Goal: Task Accomplishment & Management: Use online tool/utility

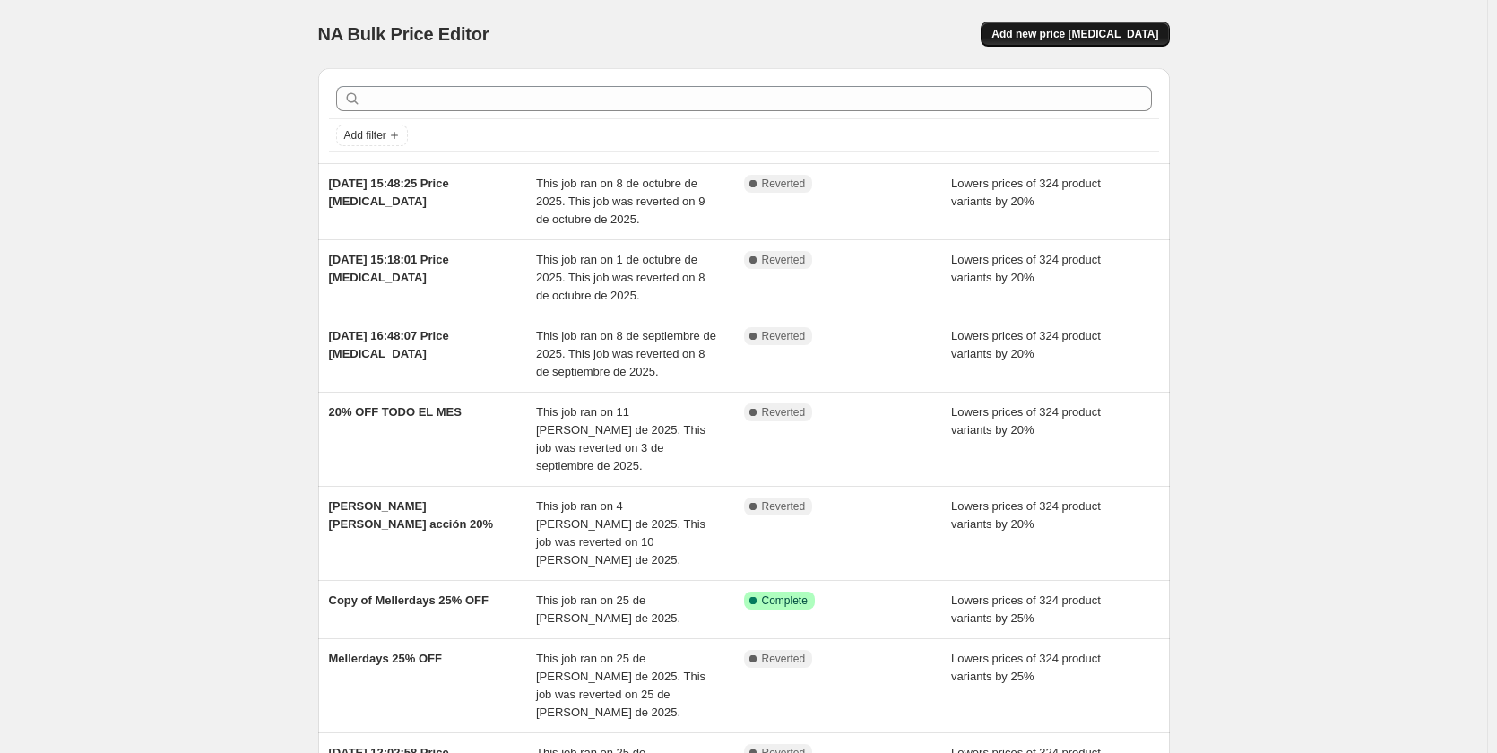
click at [1053, 39] on span "Add new price change job" at bounding box center [1075, 34] width 167 height 14
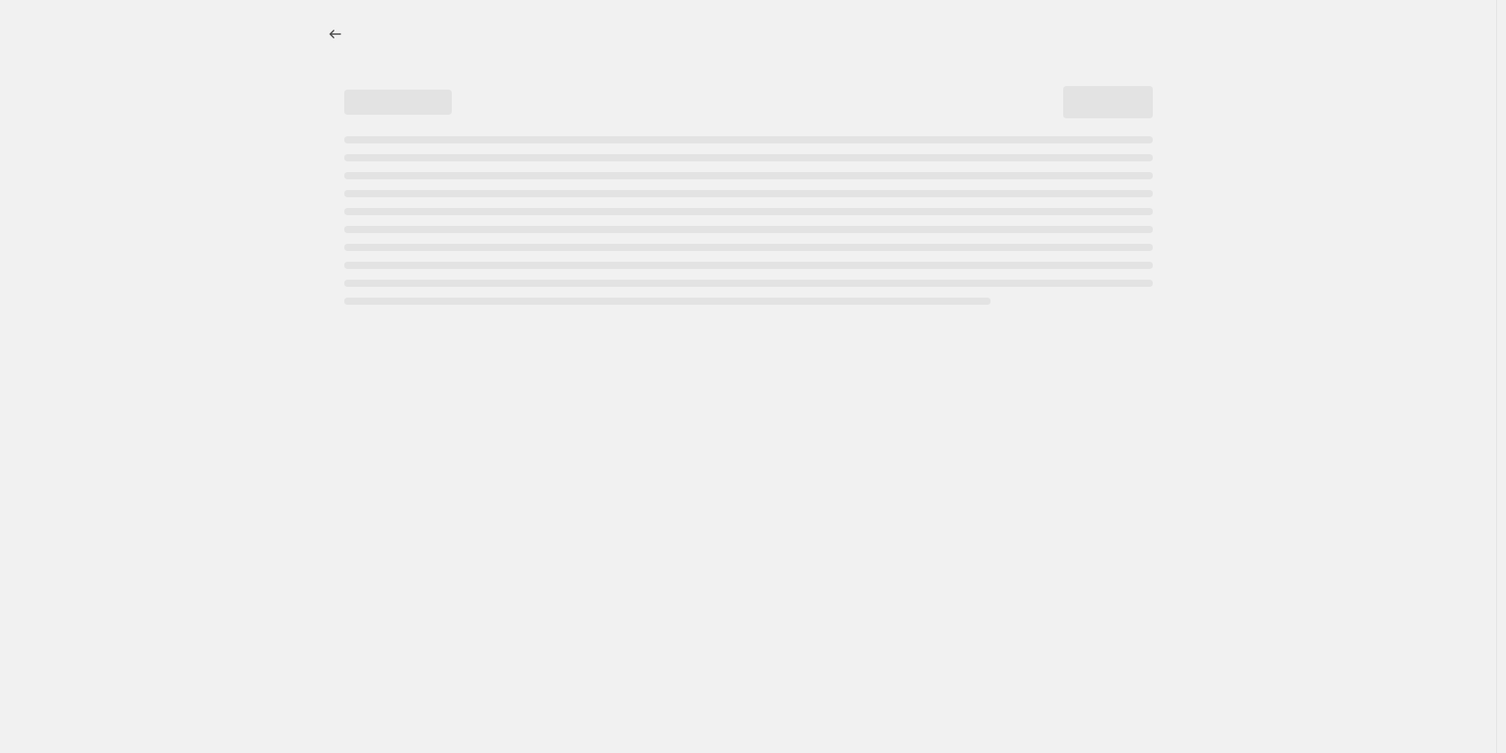
select select "percentage"
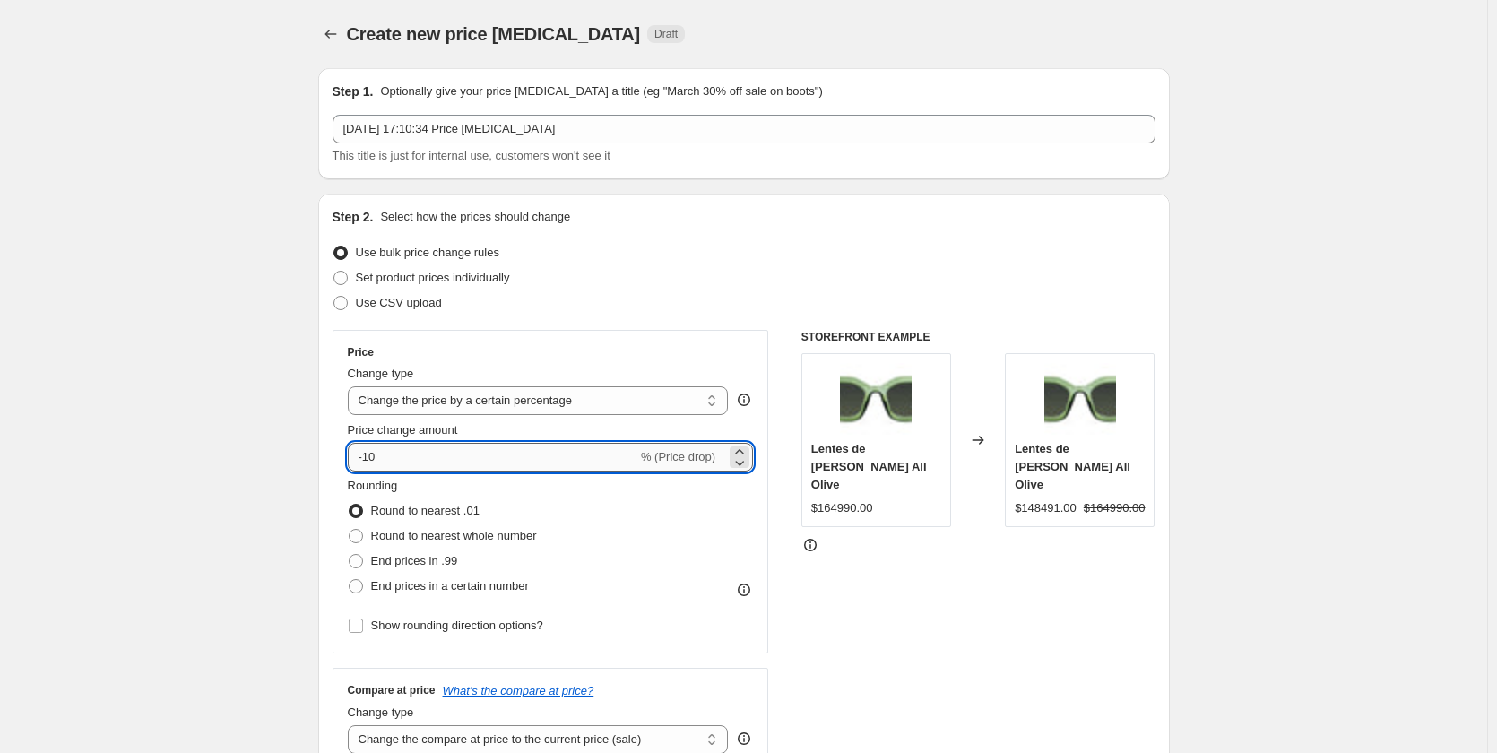
click at [409, 462] on input "-10" at bounding box center [493, 457] width 290 height 29
type input "-1"
type input "-20"
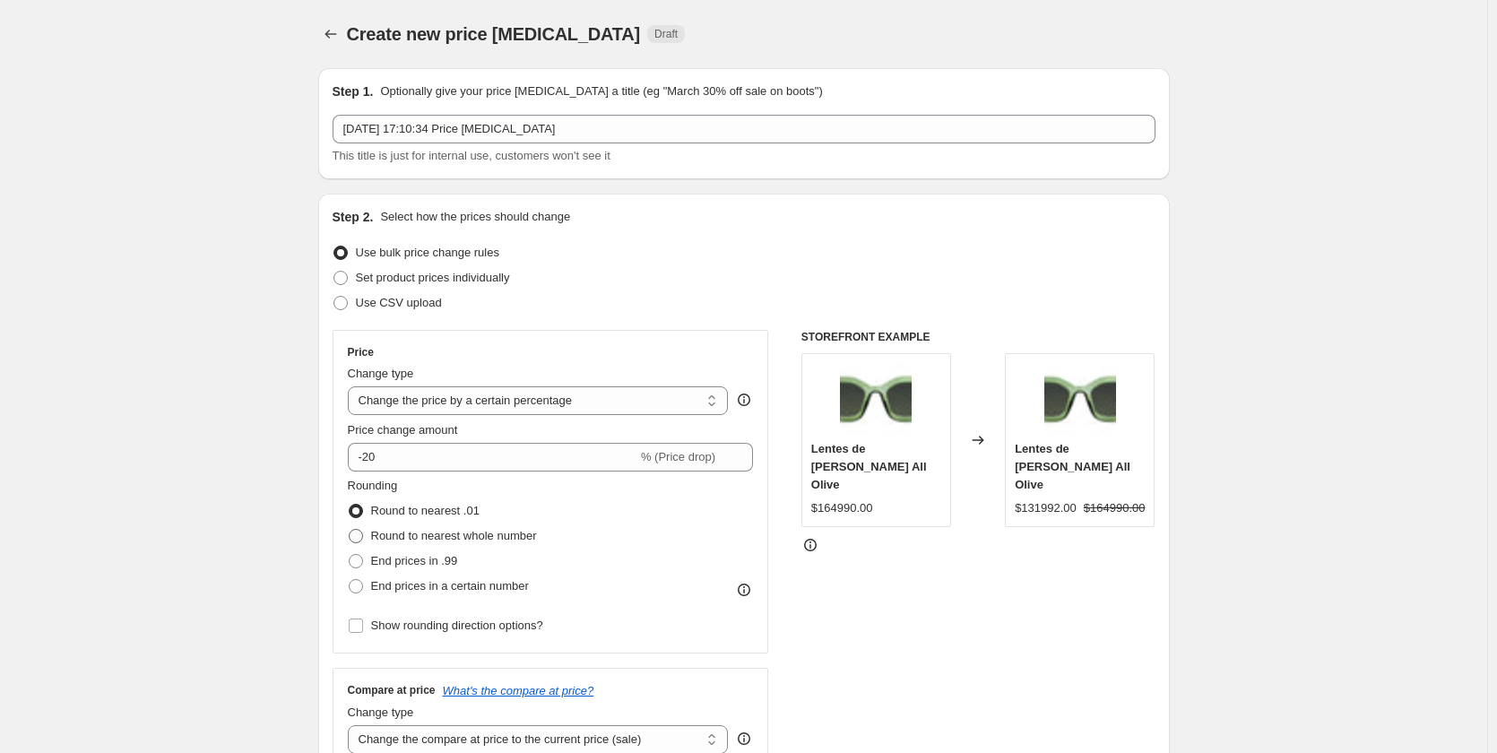
click at [482, 540] on span "Round to nearest whole number" at bounding box center [454, 535] width 166 height 13
click at [350, 530] on input "Round to nearest whole number" at bounding box center [349, 529] width 1 height 1
radio input "true"
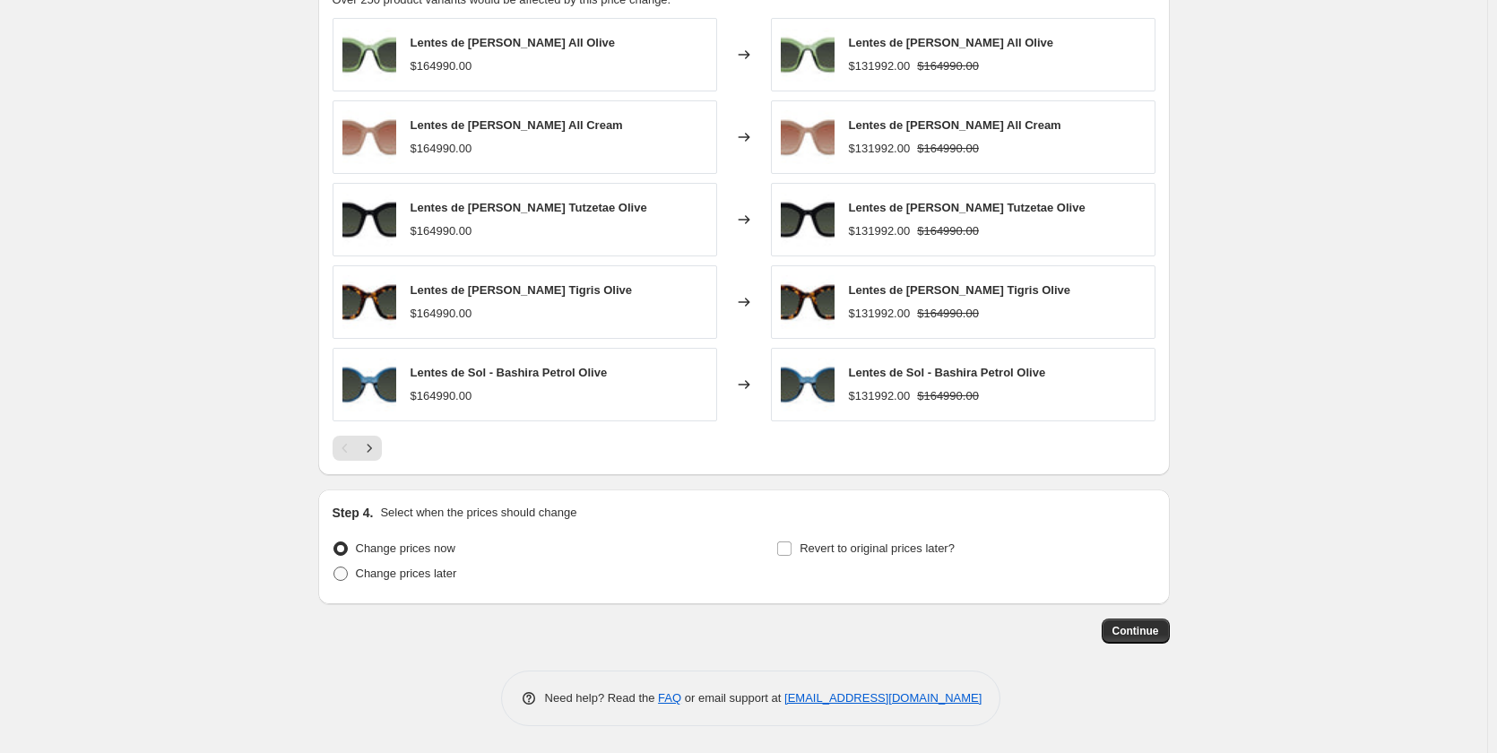
click at [415, 580] on span "Change prices later" at bounding box center [406, 573] width 101 height 13
click at [334, 568] on input "Change prices later" at bounding box center [334, 567] width 1 height 1
radio input "true"
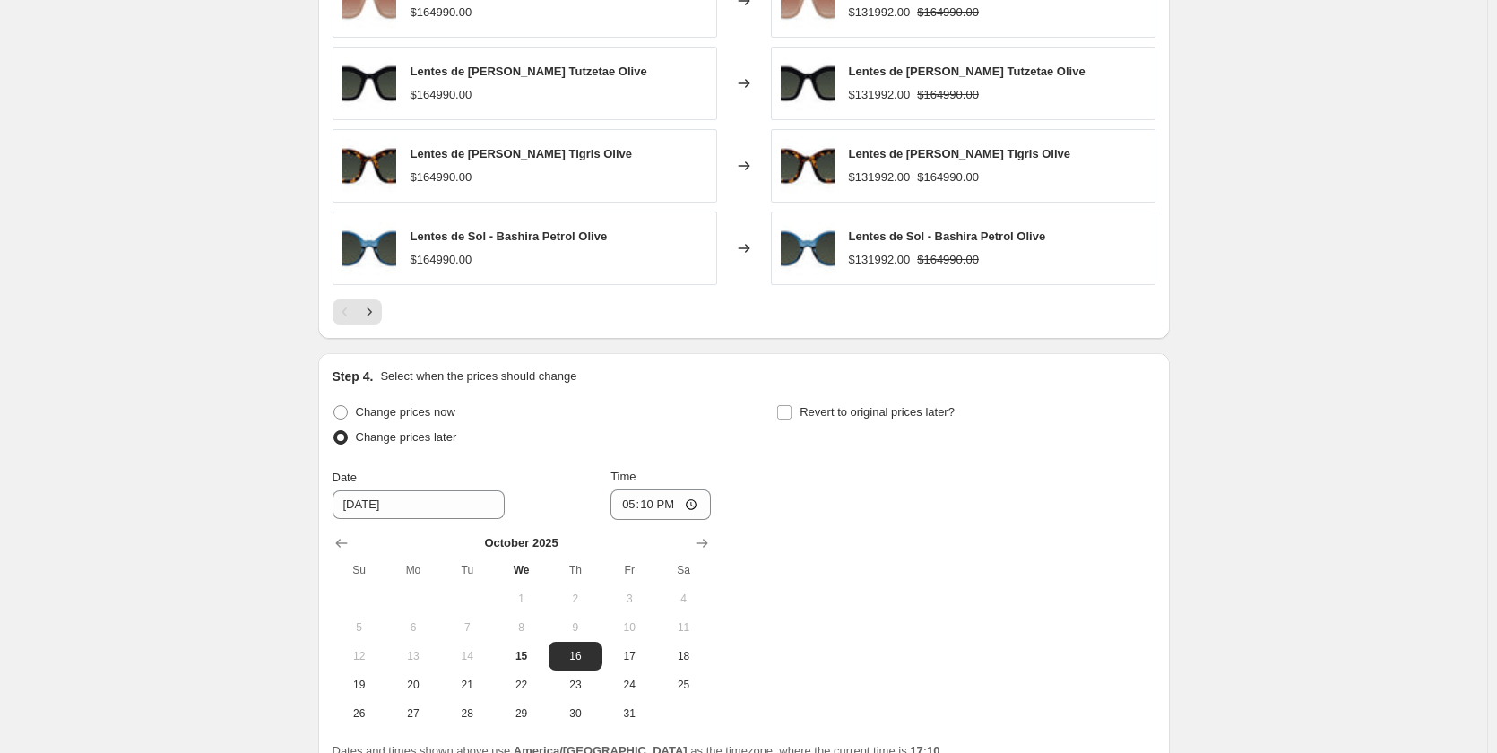
scroll to position [1309, 0]
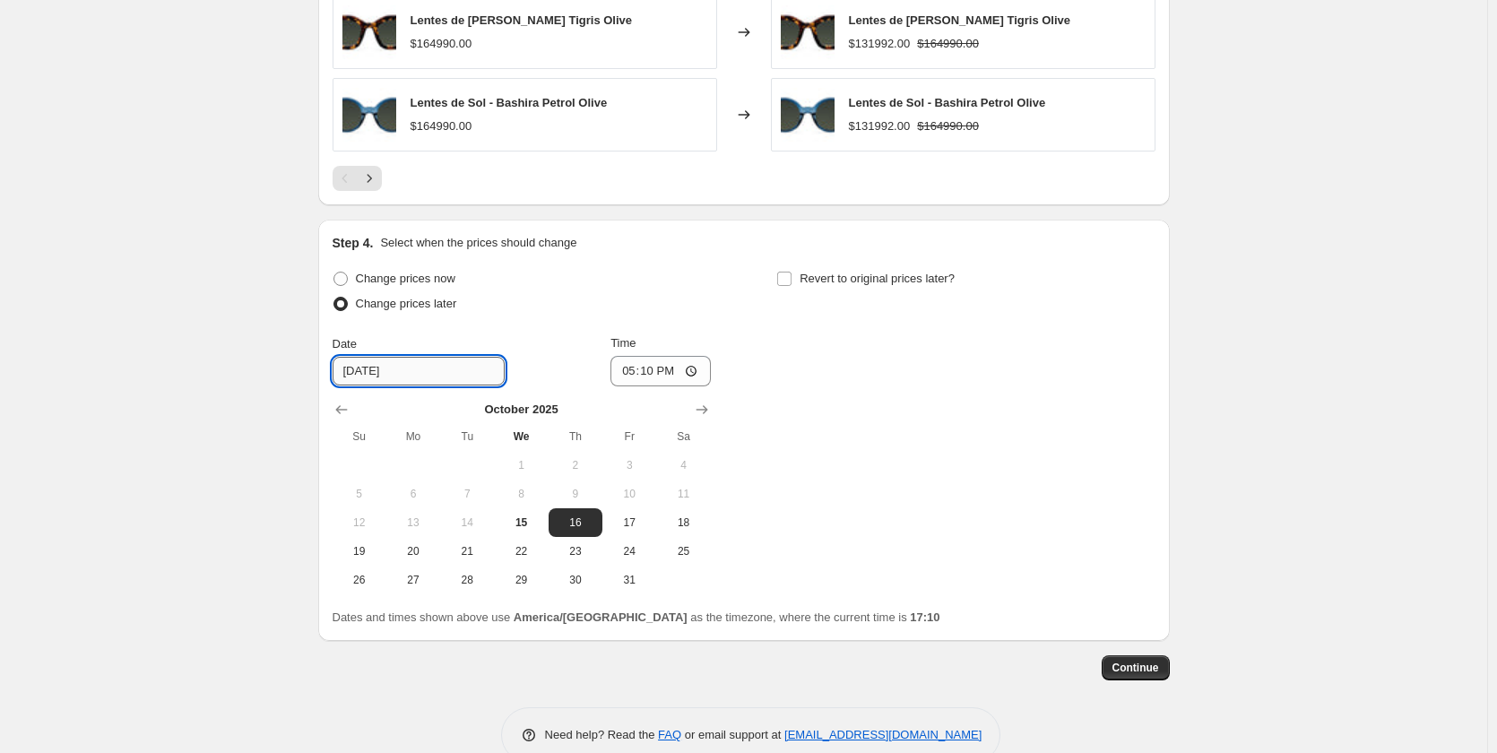
click at [394, 376] on input "10/16/2025" at bounding box center [419, 371] width 172 height 29
click at [659, 375] on input "17:10" at bounding box center [661, 371] width 100 height 30
click at [583, 527] on span "16" at bounding box center [575, 523] width 39 height 14
click at [651, 374] on input "17:10" at bounding box center [661, 371] width 100 height 30
type input "10:00"
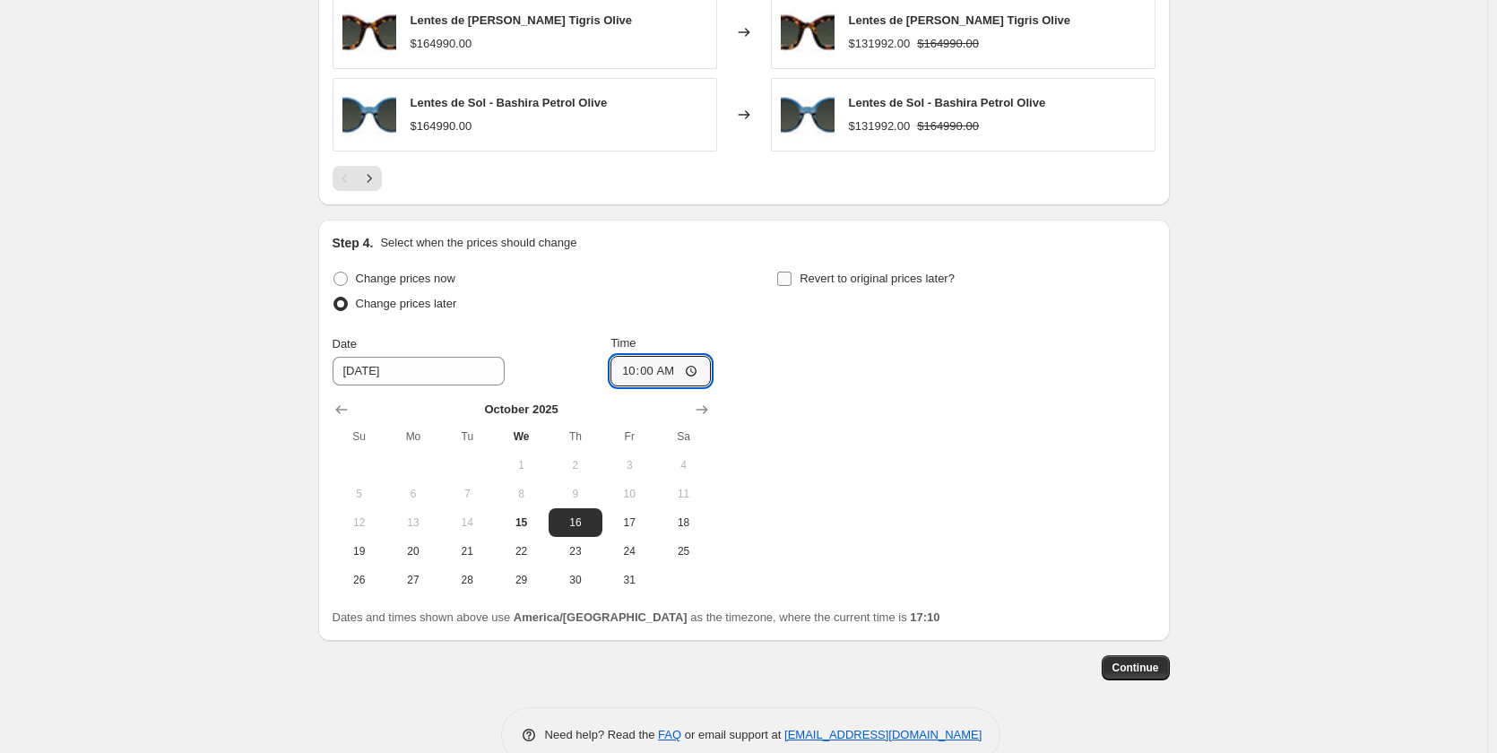
click at [784, 280] on input "Revert to original prices later?" at bounding box center [784, 279] width 14 height 14
checkbox input "true"
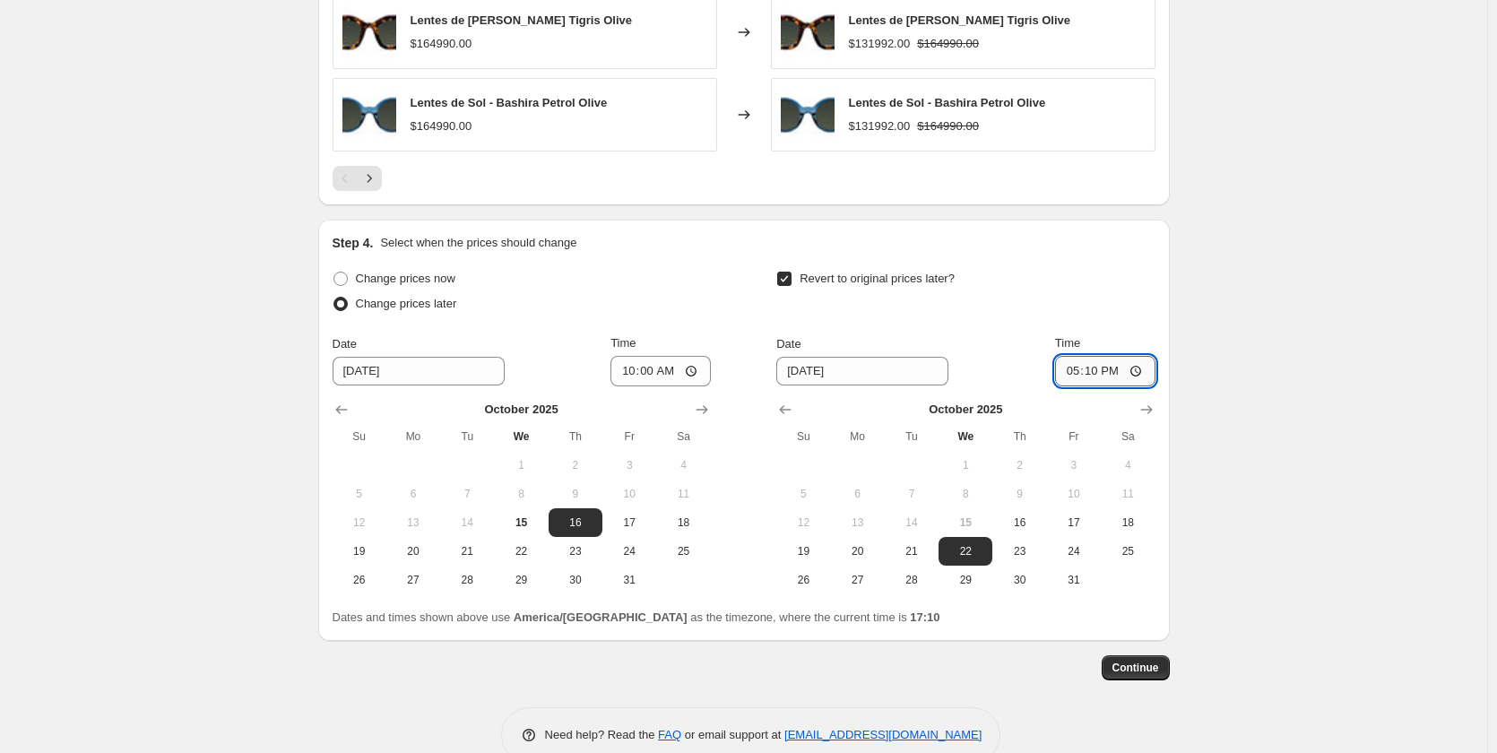
click at [1096, 377] on input "17:10" at bounding box center [1105, 371] width 100 height 30
type input "20:00"
click at [1124, 519] on span "18" at bounding box center [1127, 523] width 39 height 14
type input "10/18/2025"
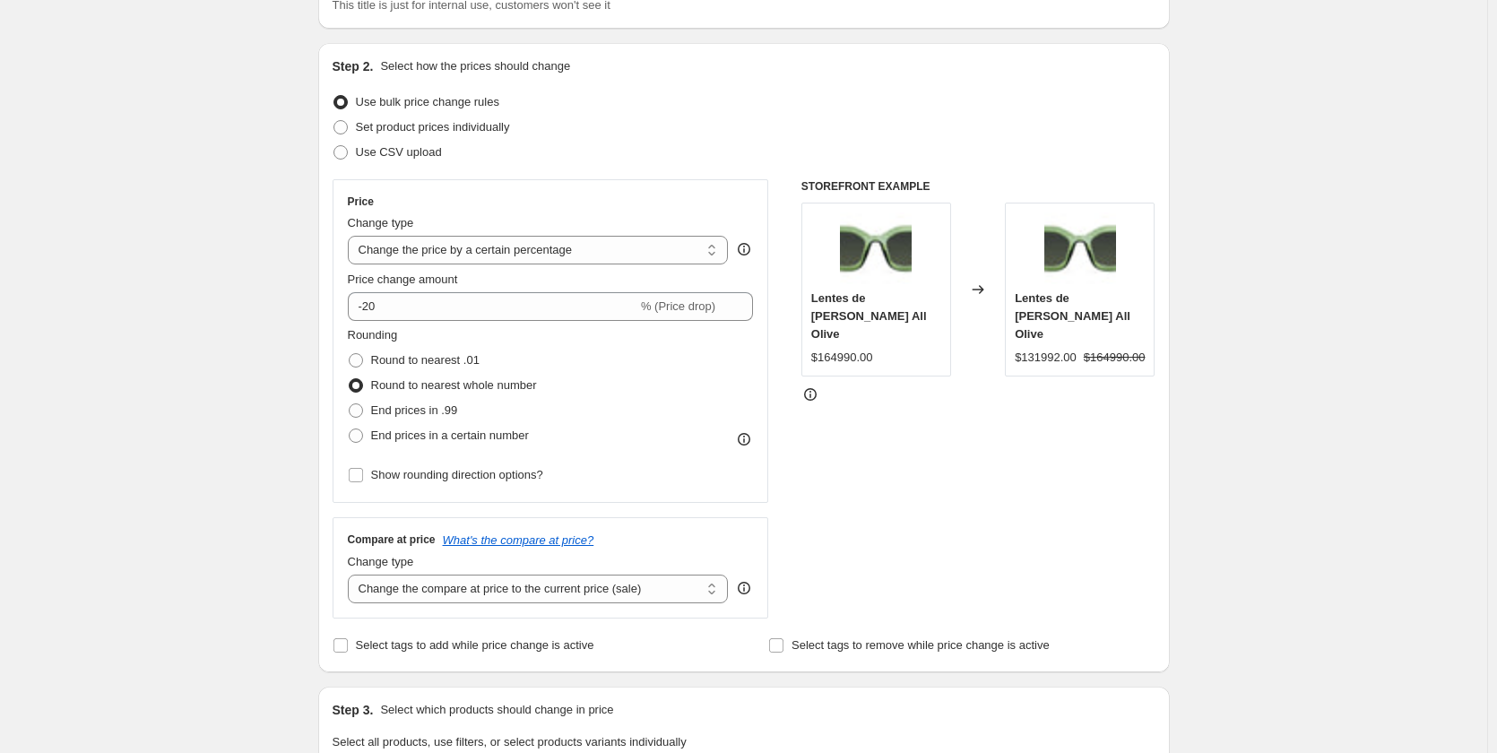
scroll to position [1347, 0]
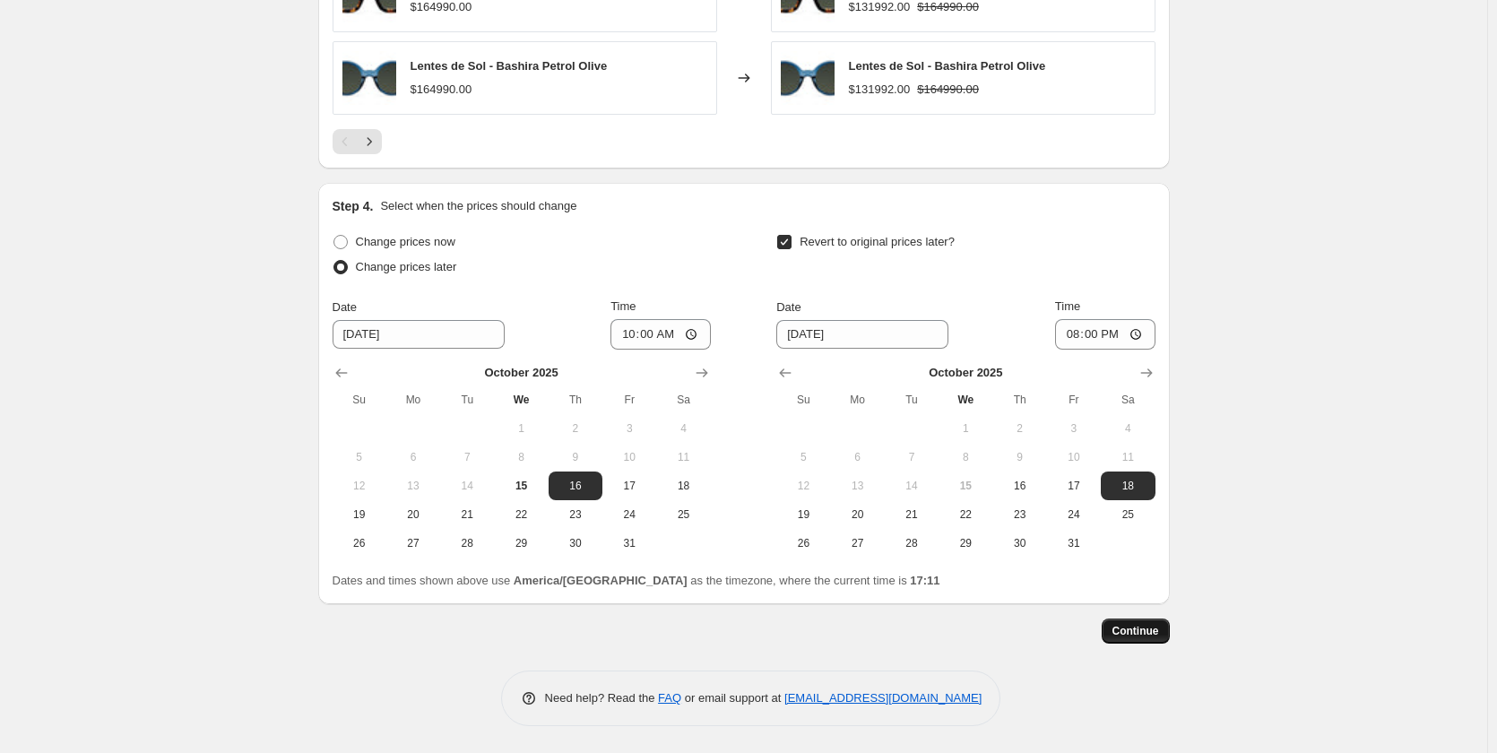
click at [1157, 630] on span "Continue" at bounding box center [1136, 631] width 47 height 14
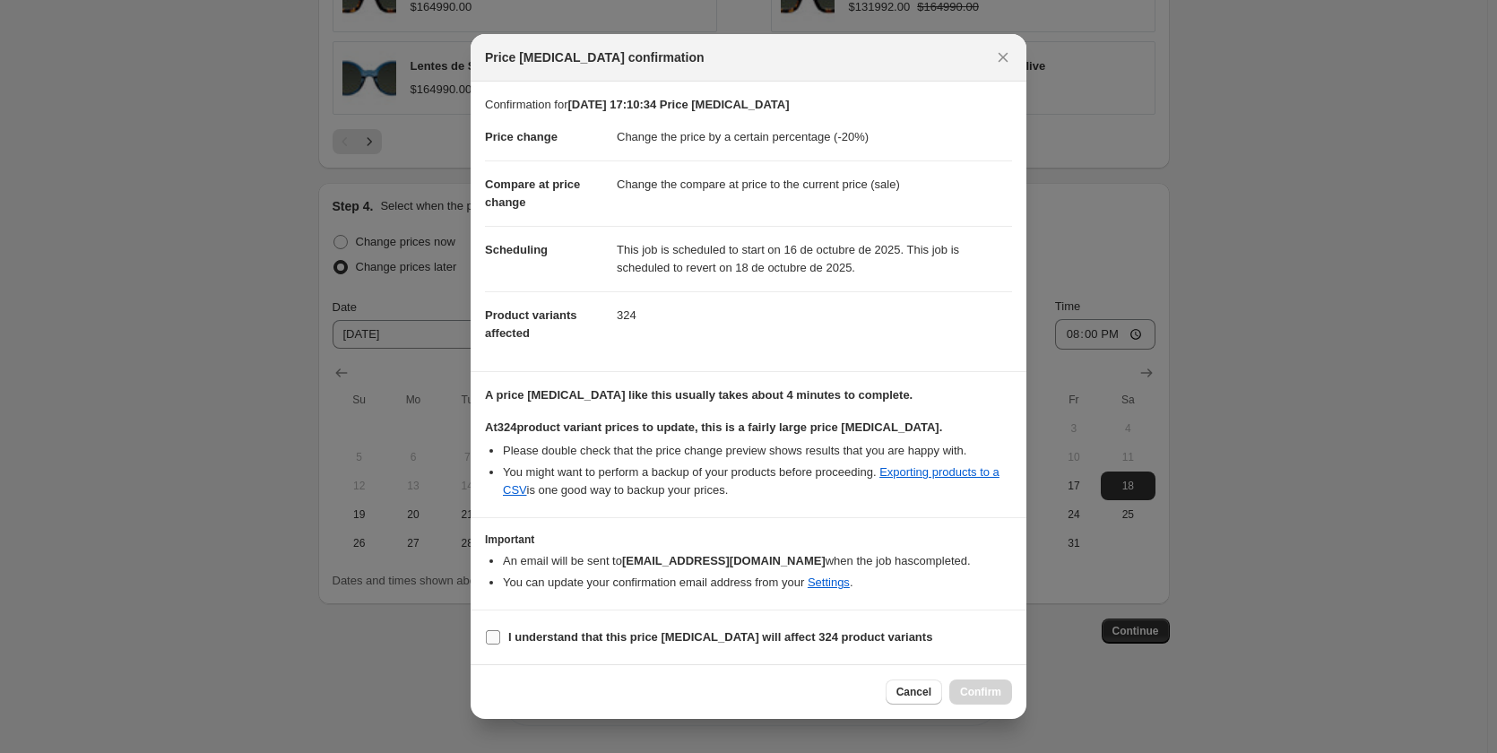
click at [594, 638] on b "I understand that this price change job will affect 324 product variants" at bounding box center [720, 636] width 424 height 13
click at [500, 638] on input "I understand that this price change job will affect 324 product variants" at bounding box center [493, 637] width 14 height 14
checkbox input "true"
click at [977, 689] on span "Confirm" at bounding box center [980, 692] width 41 height 14
